Goal: Information Seeking & Learning: Learn about a topic

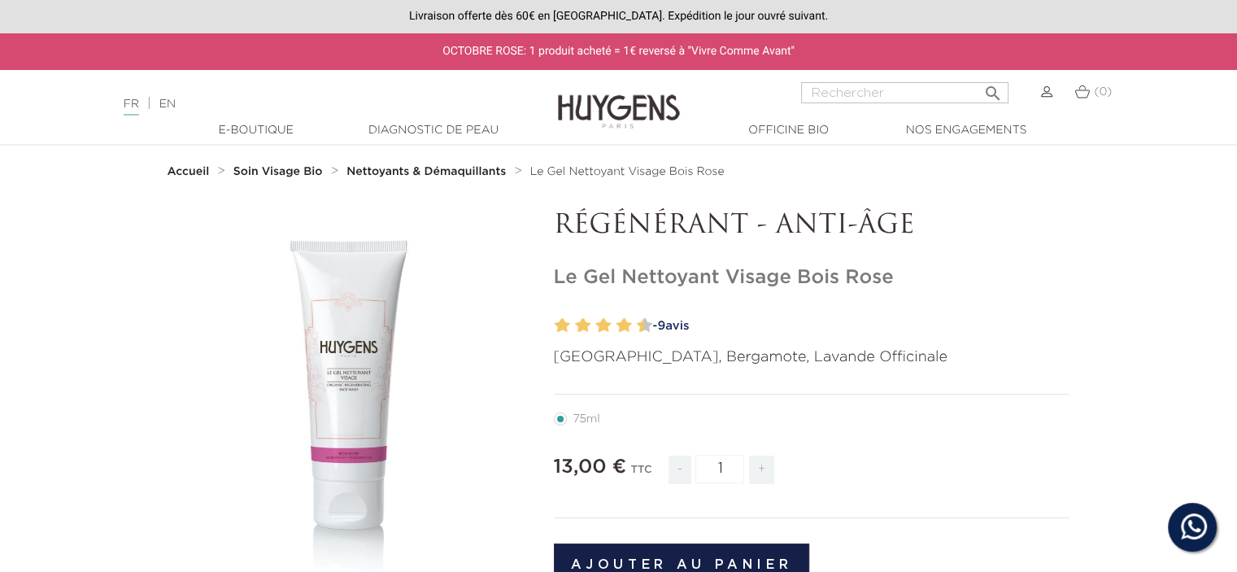
click at [282, 172] on strong "Soin Visage Bio" at bounding box center [277, 171] width 89 height 11
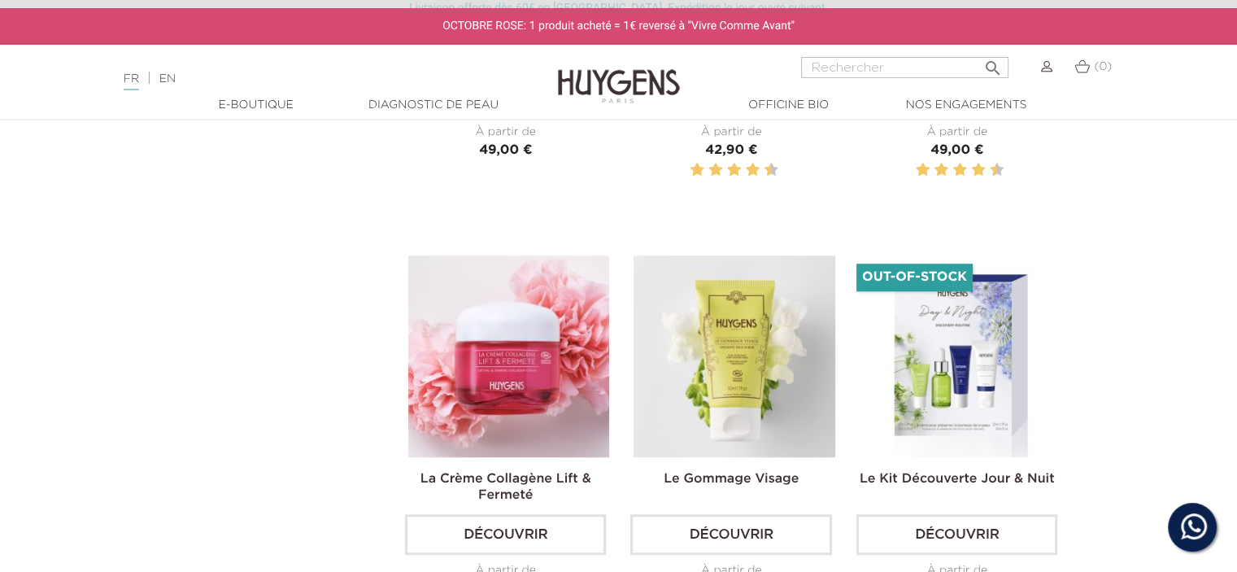
scroll to position [1301, 0]
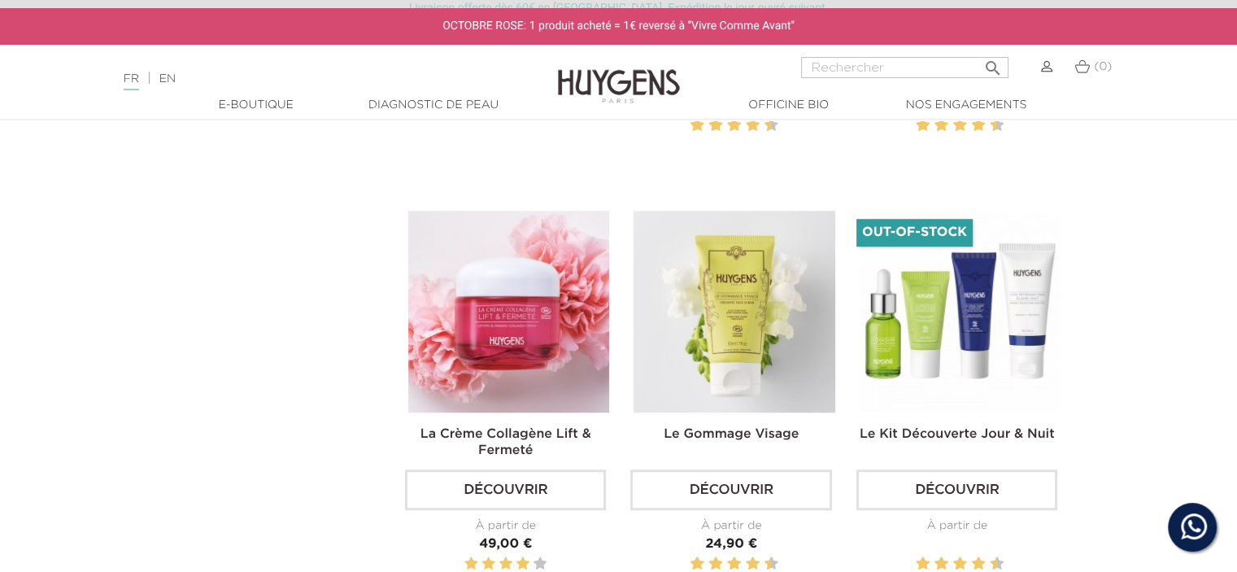
click at [940, 431] on link "Le Kit Découverte Jour & Nuit" at bounding box center [957, 434] width 195 height 13
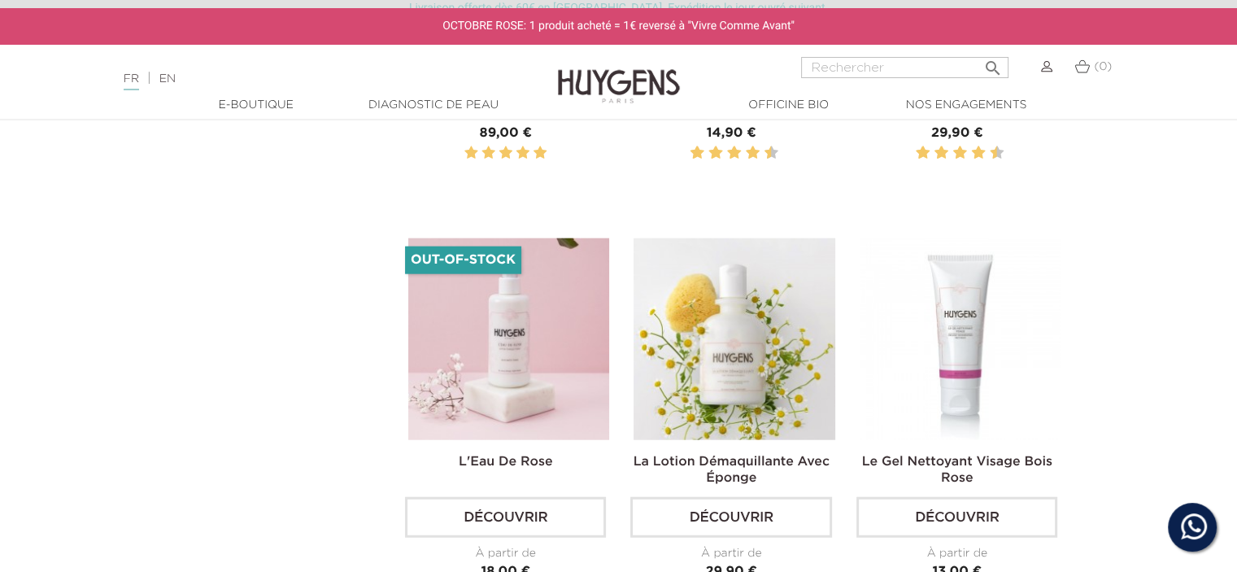
scroll to position [3904, 0]
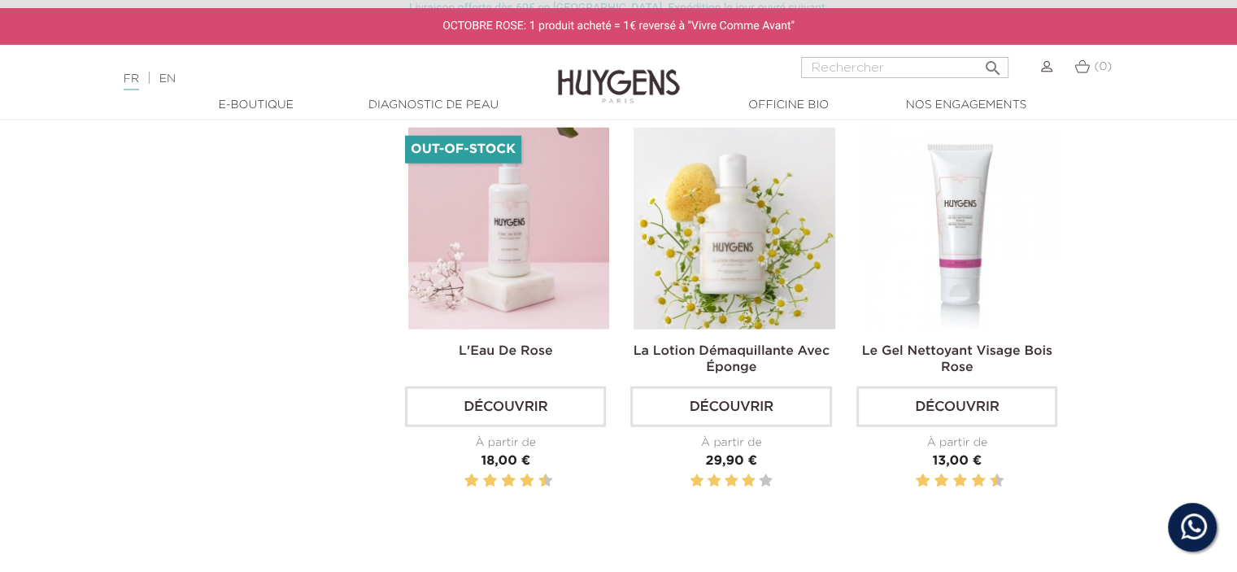
scroll to position [4338, 0]
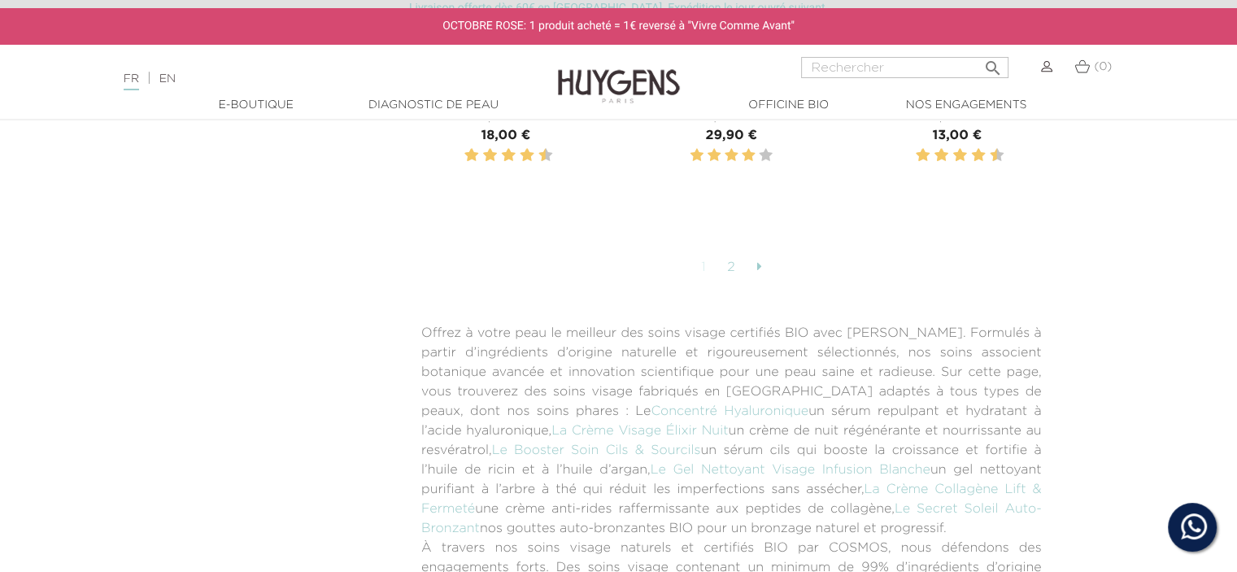
drag, startPoint x: 732, startPoint y: 255, endPoint x: 781, endPoint y: 333, distance: 92.1
click at [732, 255] on link "2" at bounding box center [731, 268] width 25 height 28
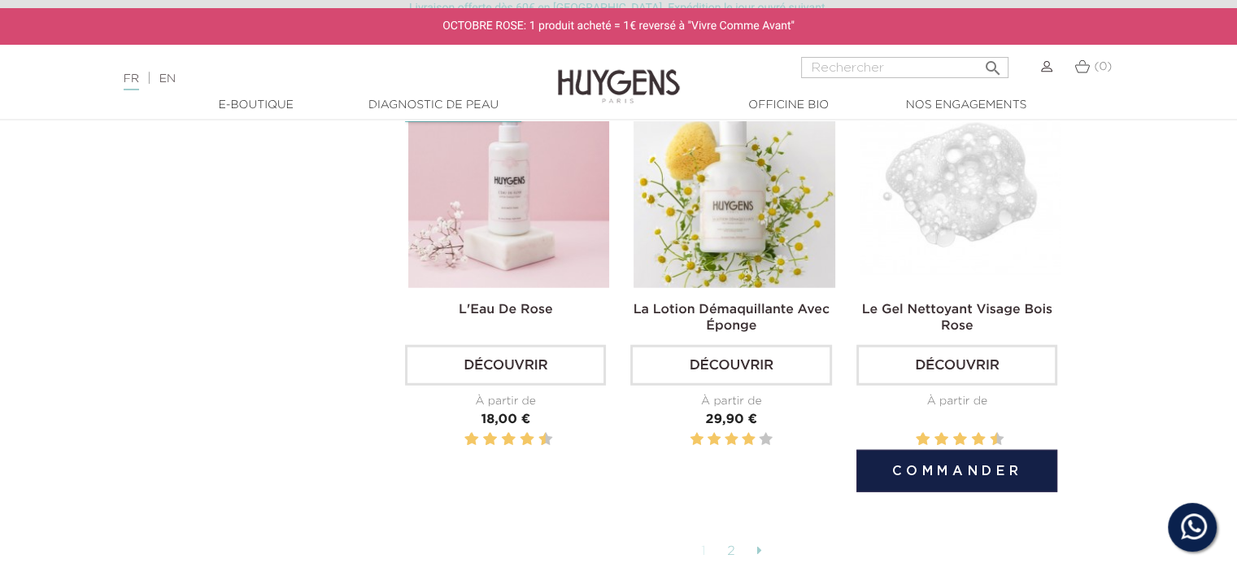
scroll to position [3904, 0]
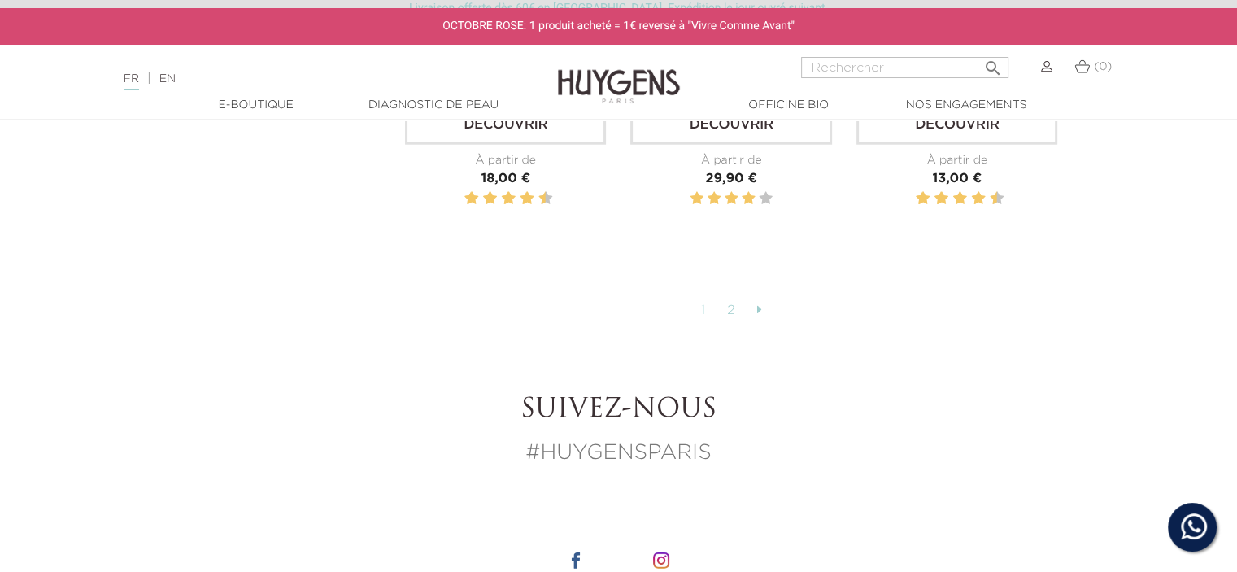
scroll to position [4228, 0]
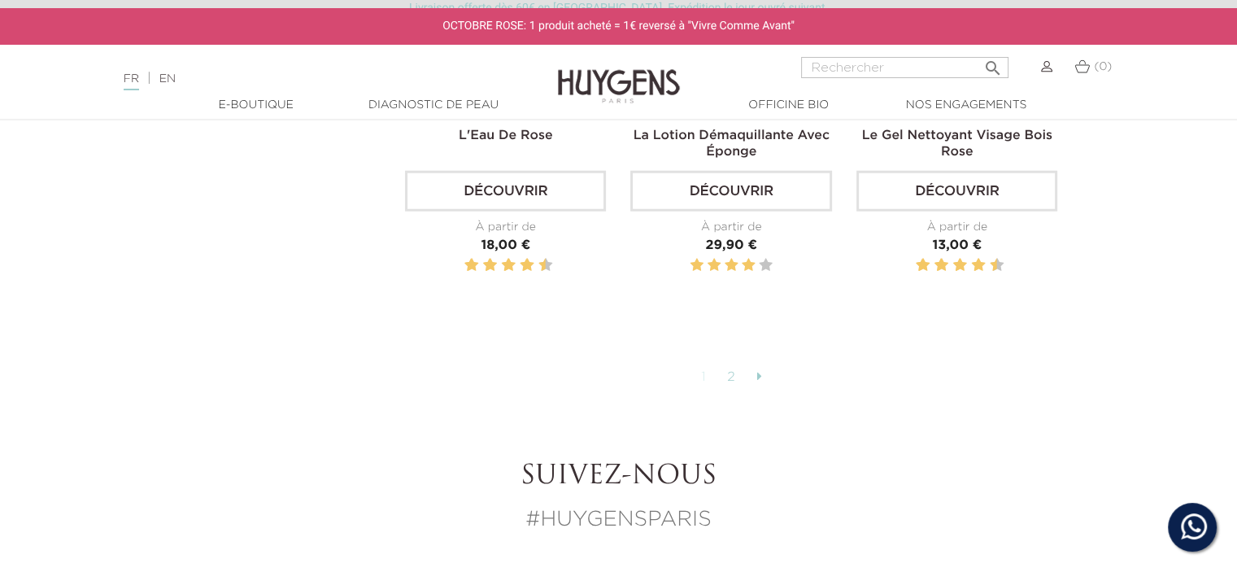
click at [732, 365] on link "2" at bounding box center [731, 378] width 25 height 28
click at [759, 369] on icon at bounding box center [758, 375] width 5 height 13
click at [703, 367] on link "1" at bounding box center [704, 378] width 22 height 28
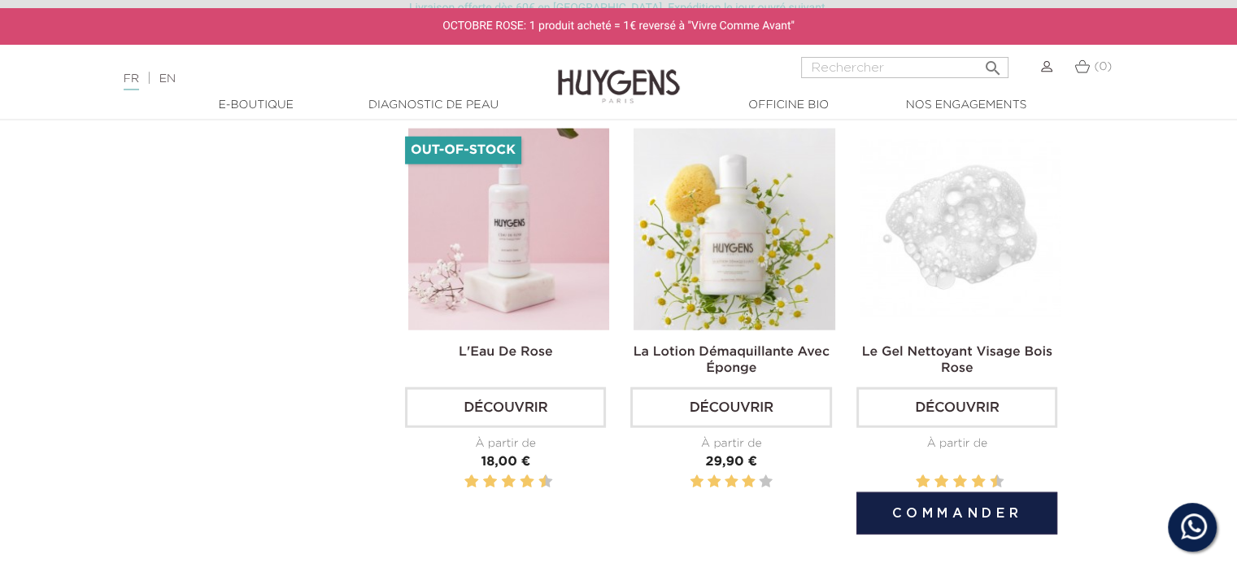
scroll to position [4120, 0]
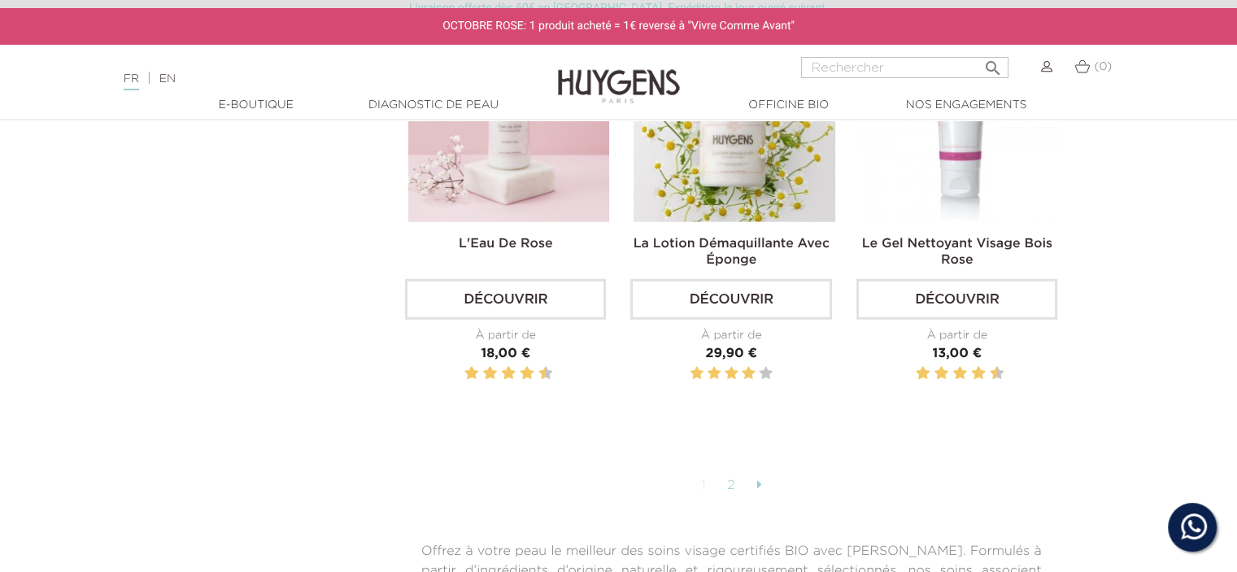
click at [730, 477] on link "2" at bounding box center [731, 486] width 25 height 28
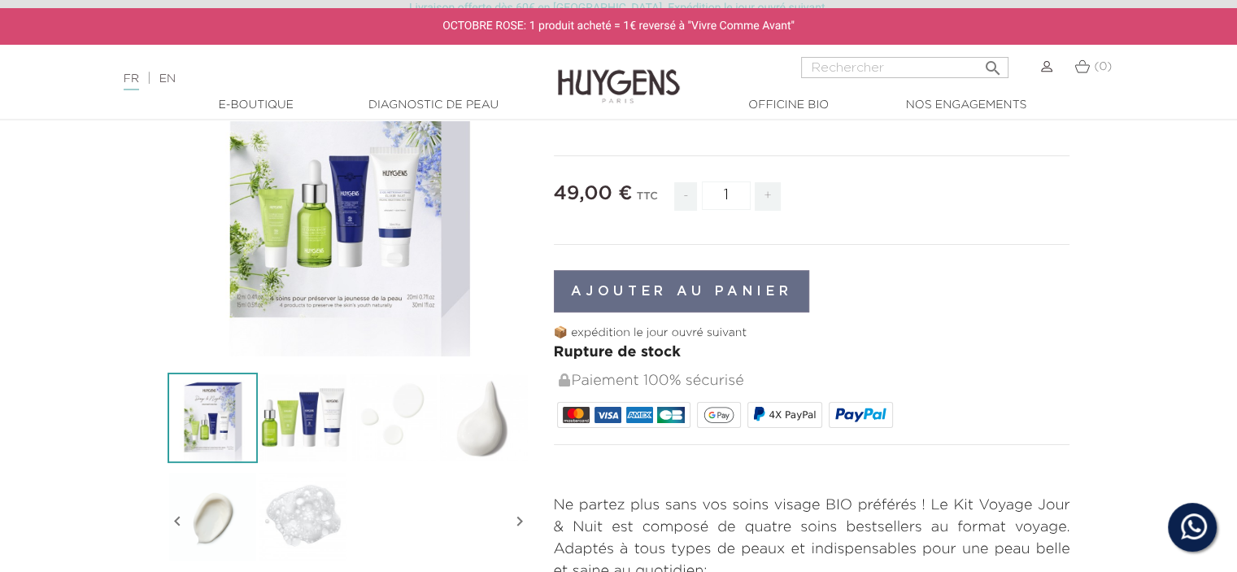
click at [321, 420] on img at bounding box center [303, 418] width 90 height 90
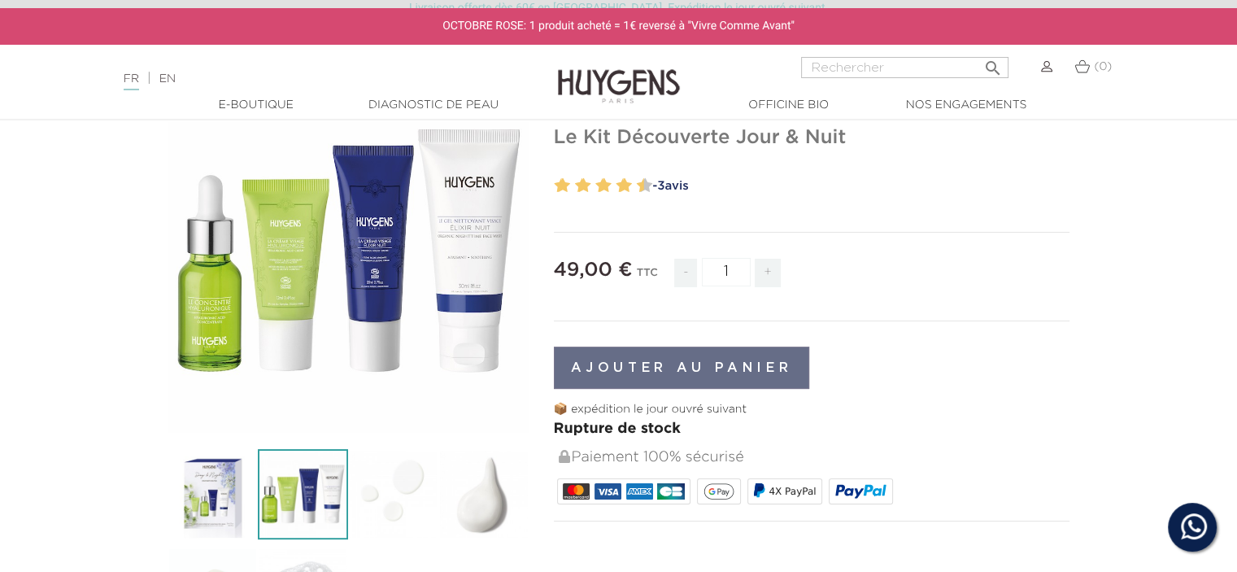
scroll to position [108, 0]
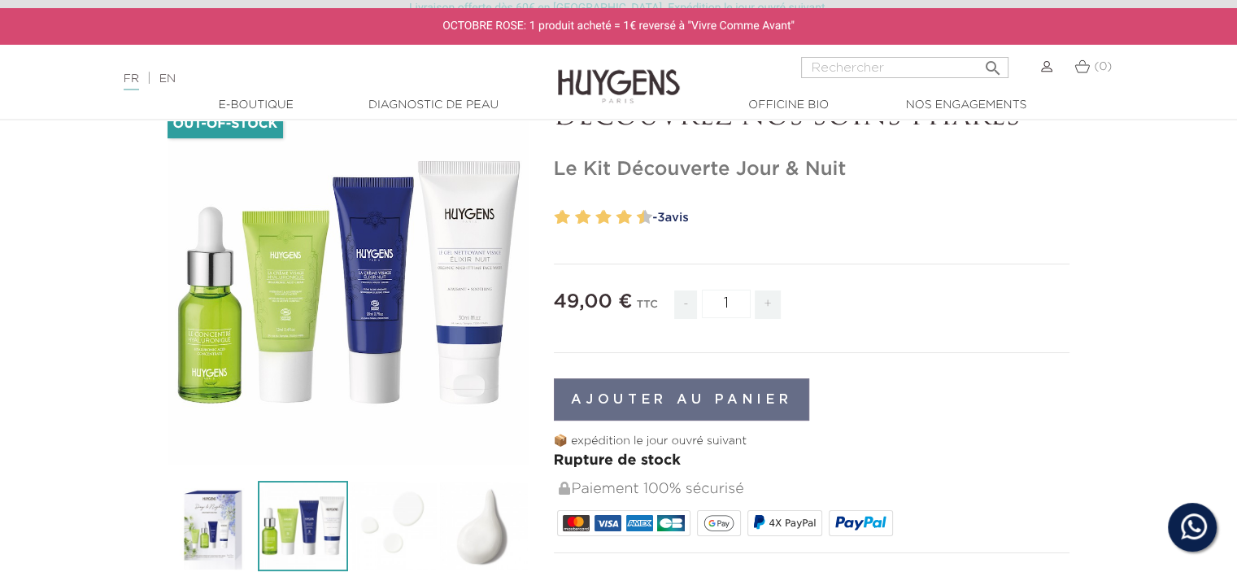
click at [467, 253] on div "" at bounding box center [349, 283] width 362 height 362
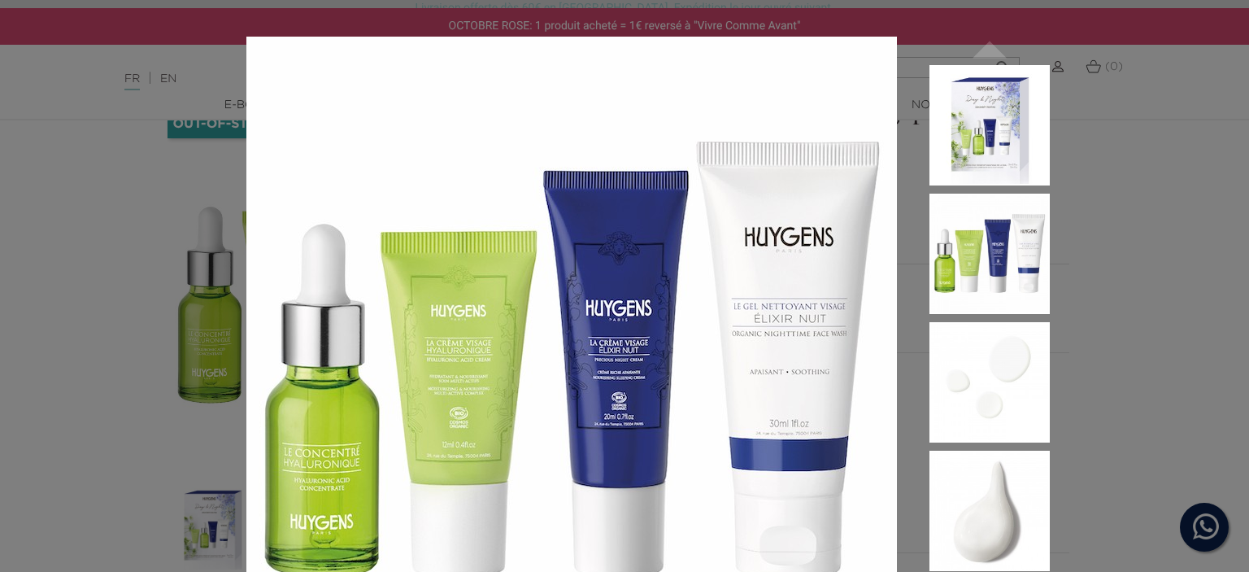
click at [1122, 282] on div " " at bounding box center [624, 286] width 1249 height 572
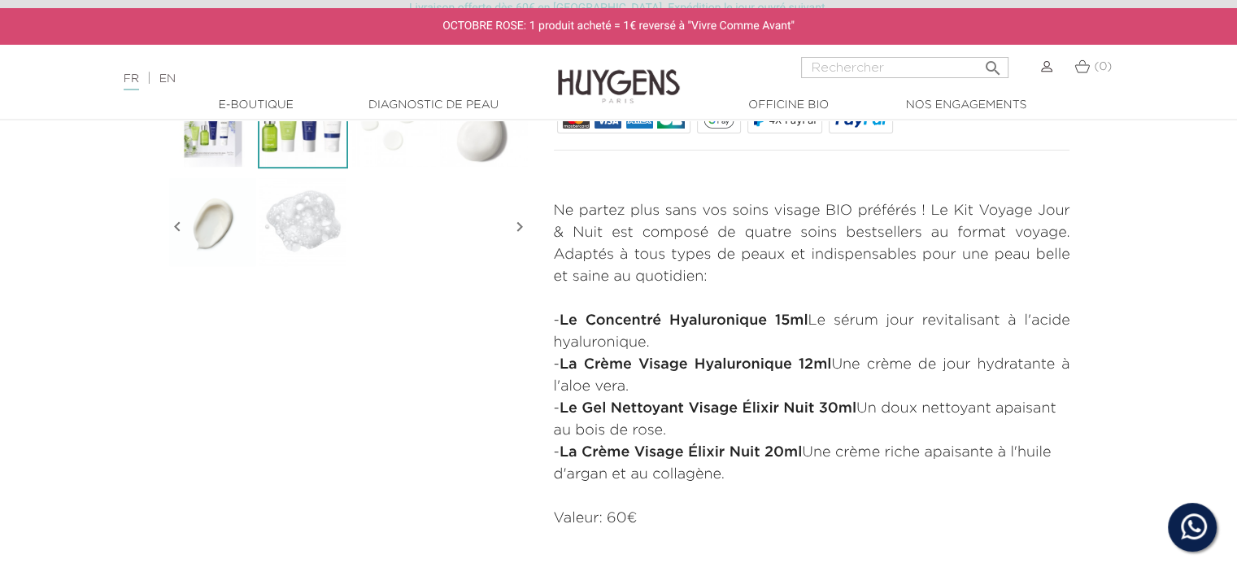
scroll to position [542, 0]
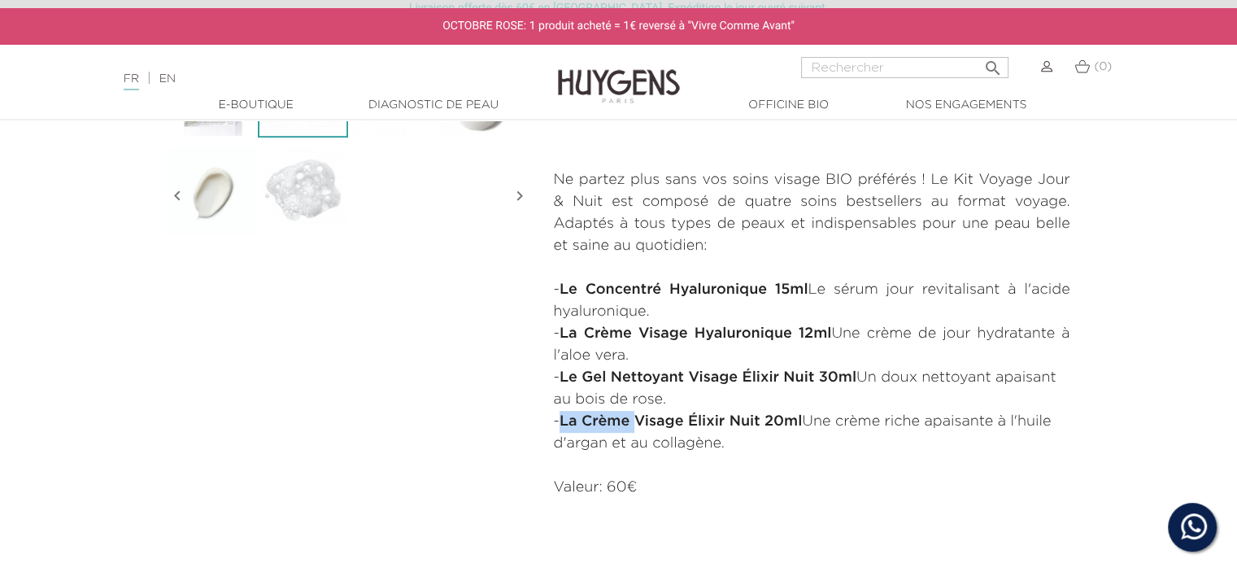
drag, startPoint x: 563, startPoint y: 419, endPoint x: 641, endPoint y: 425, distance: 78.4
click at [641, 425] on p "- La Crème Visage Élixir Nuit 20ml Une crème riche apaisante à l'huile d'argan …" at bounding box center [812, 433] width 517 height 44
click at [679, 423] on strong "La Crème Visage Élixir Nuit 20ml" at bounding box center [681, 421] width 242 height 15
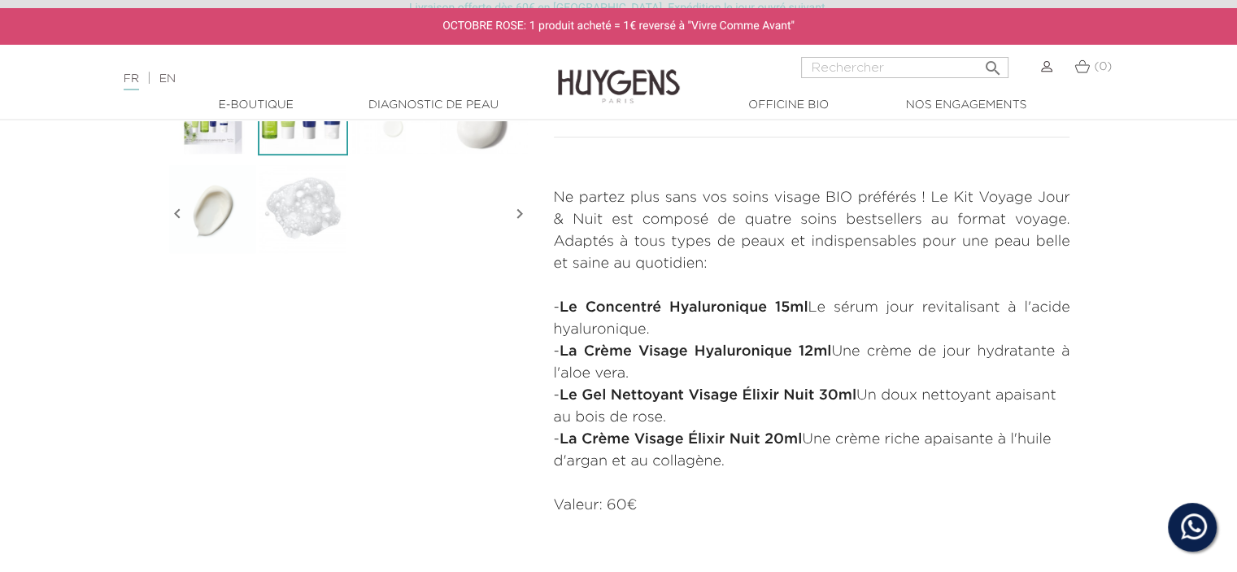
scroll to position [651, 0]
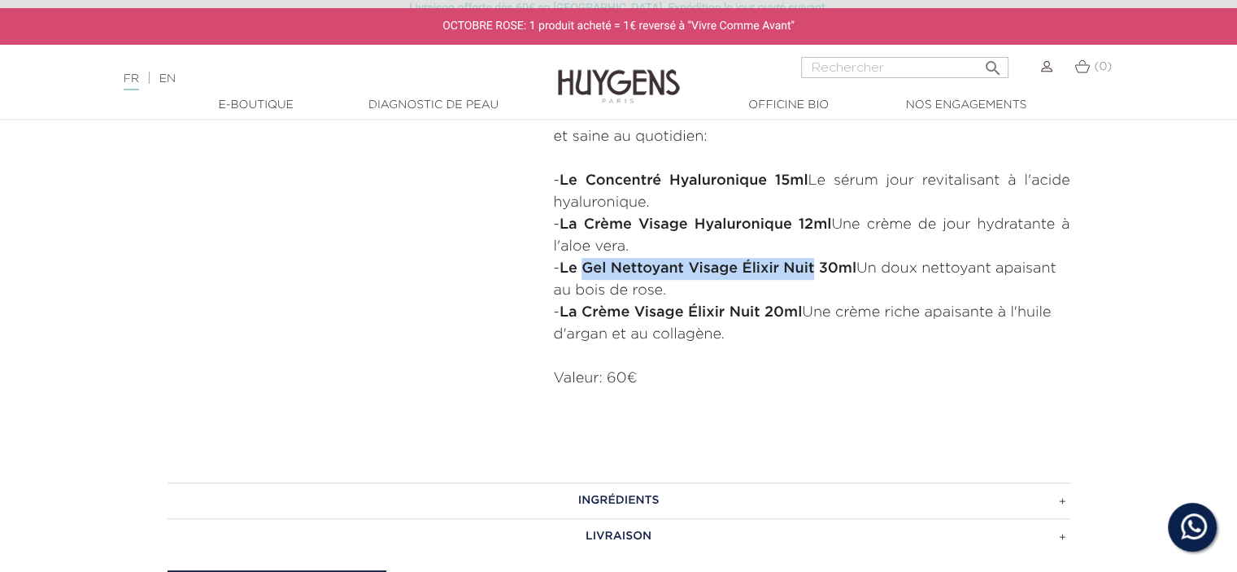
drag, startPoint x: 589, startPoint y: 266, endPoint x: 820, endPoint y: 266, distance: 231.0
click at [820, 266] on strong "Le Gel Nettoyant Visage Élixir Nuit 30ml" at bounding box center [708, 268] width 297 height 15
copy strong "Gel Nettoyant Visage Élixir Nuit"
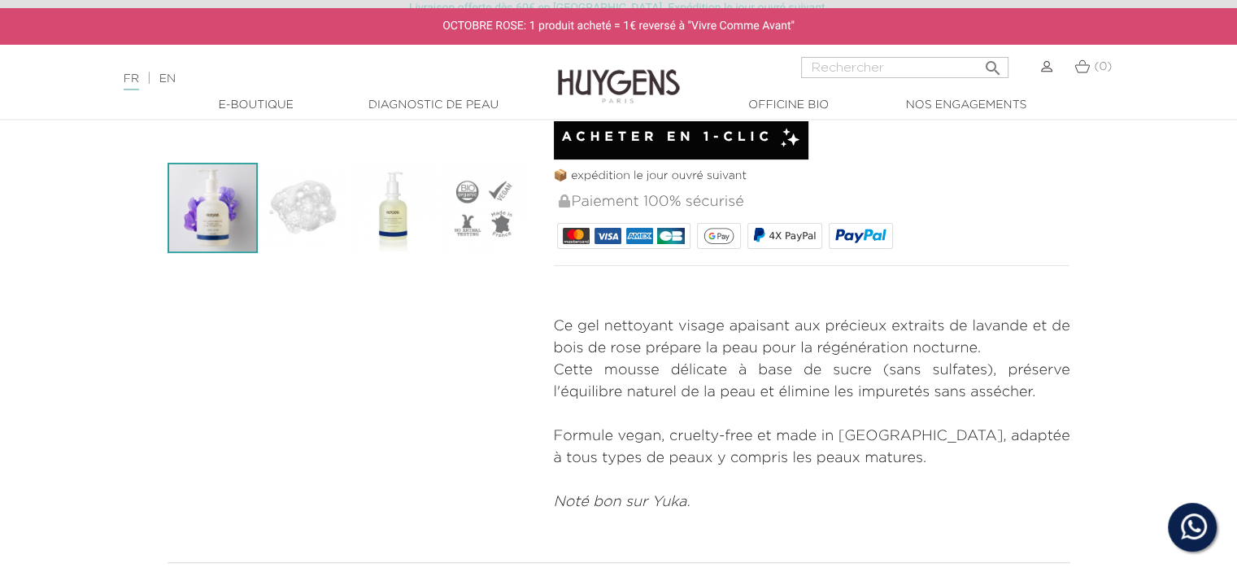
scroll to position [434, 0]
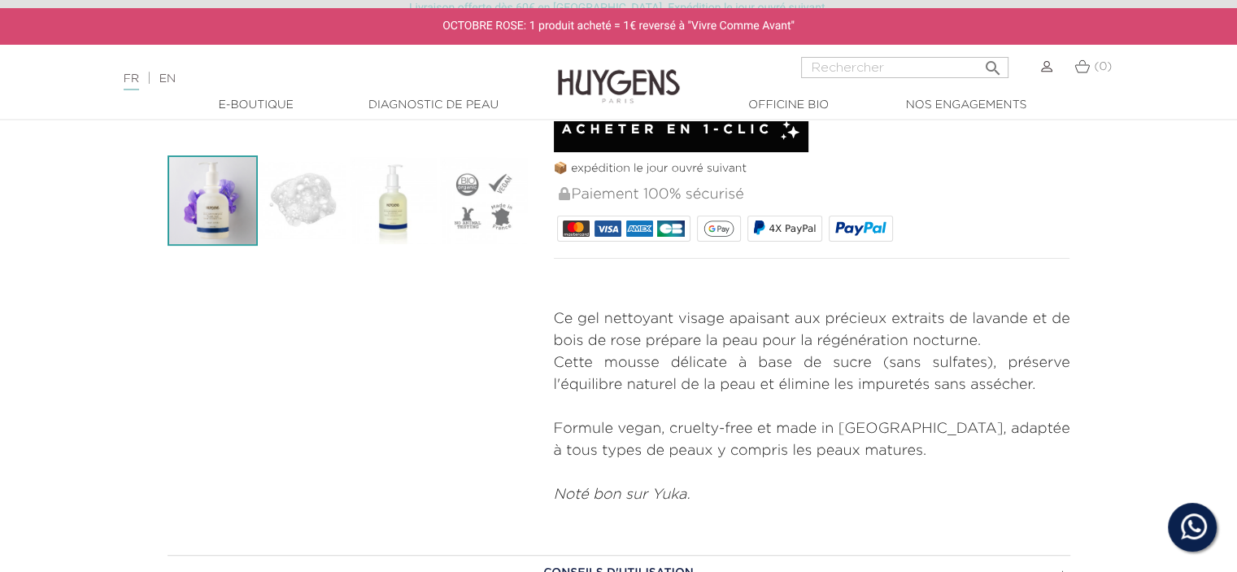
click at [862, 346] on p "Ce gel nettoyant visage apaisant aux précieux extraits de lavande et de bois de…" at bounding box center [812, 352] width 517 height 88
